Goal: Task Accomplishment & Management: Use online tool/utility

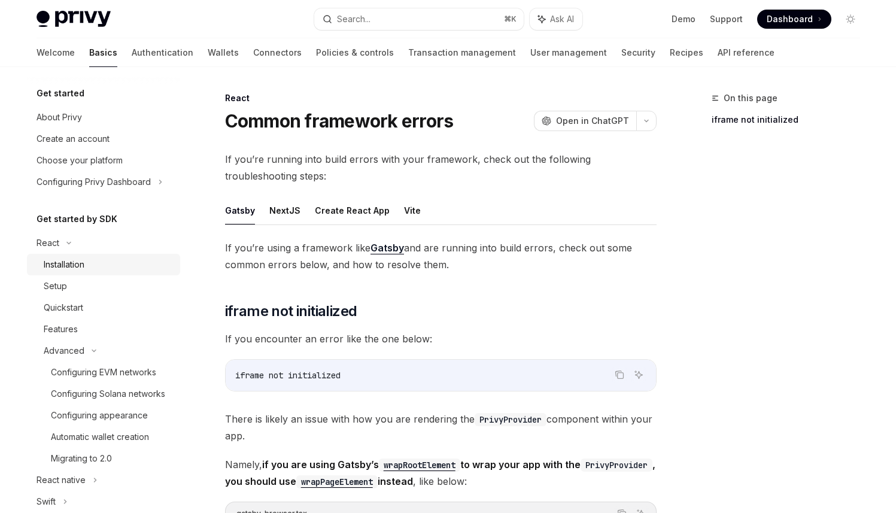
click at [89, 269] on div "Installation" at bounding box center [108, 264] width 129 height 14
type textarea "*"
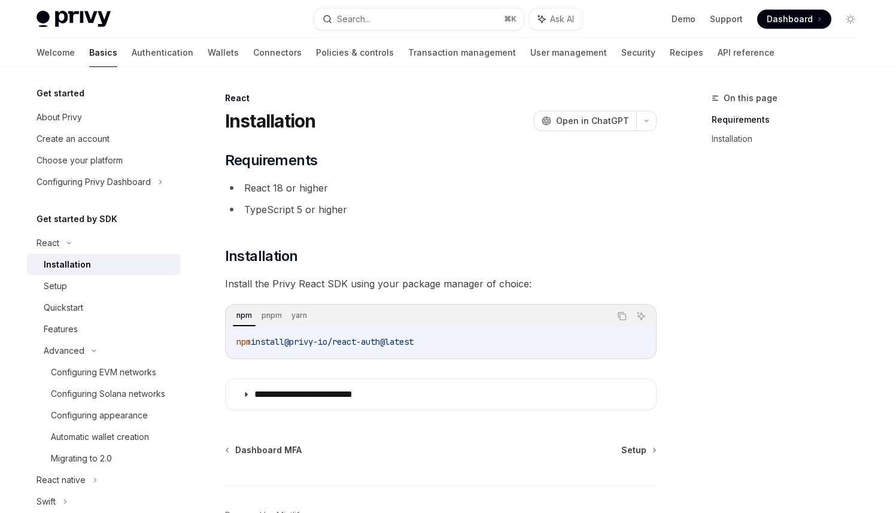
click at [331, 338] on span "@privy-io/react-auth@latest" at bounding box center [348, 341] width 129 height 11
click at [398, 341] on span "@privy-io/react-auth@latest" at bounding box center [348, 341] width 129 height 11
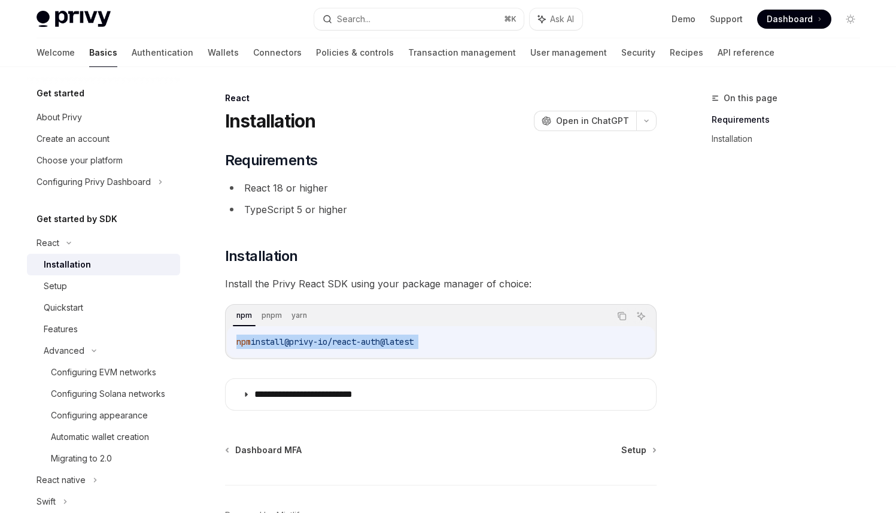
copy div "npm install @privy-io/react-auth@latest"
click at [278, 339] on span "install" at bounding box center [273, 341] width 34 height 11
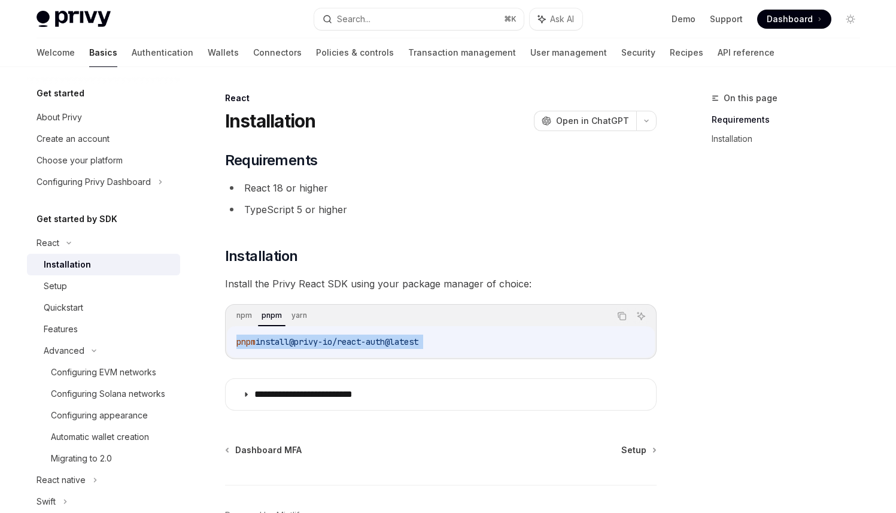
copy div "pnpm install @privy-io/react-auth@latest"
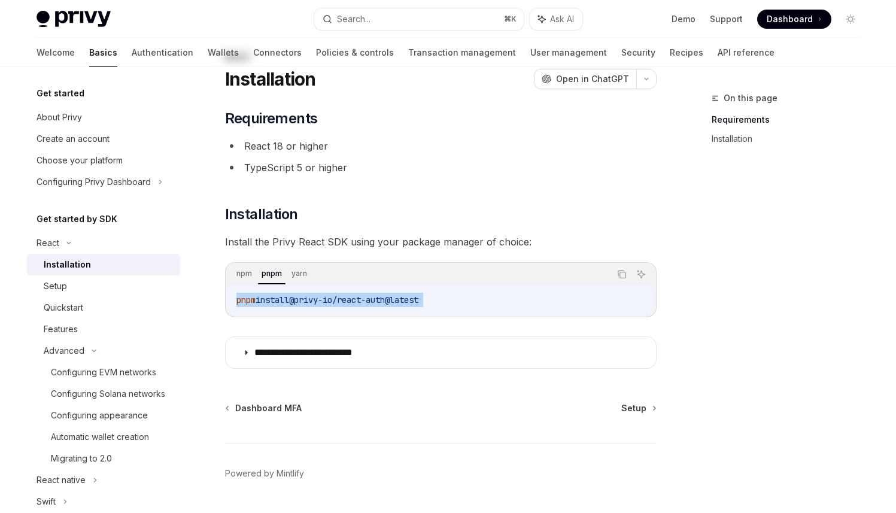
scroll to position [75, 0]
